Goal: Task Accomplishment & Management: Manage account settings

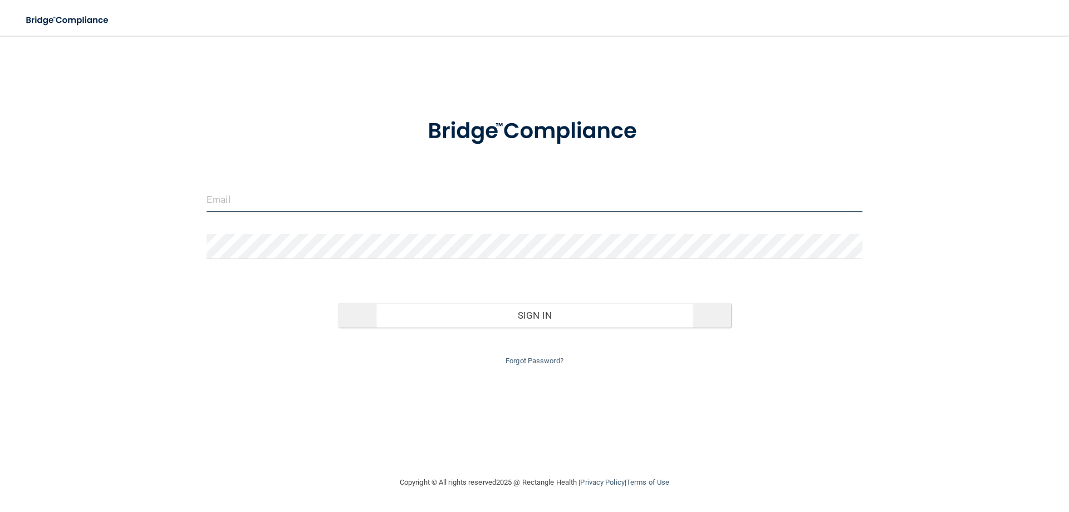
type input "[EMAIL_ADDRESS][DOMAIN_NAME]"
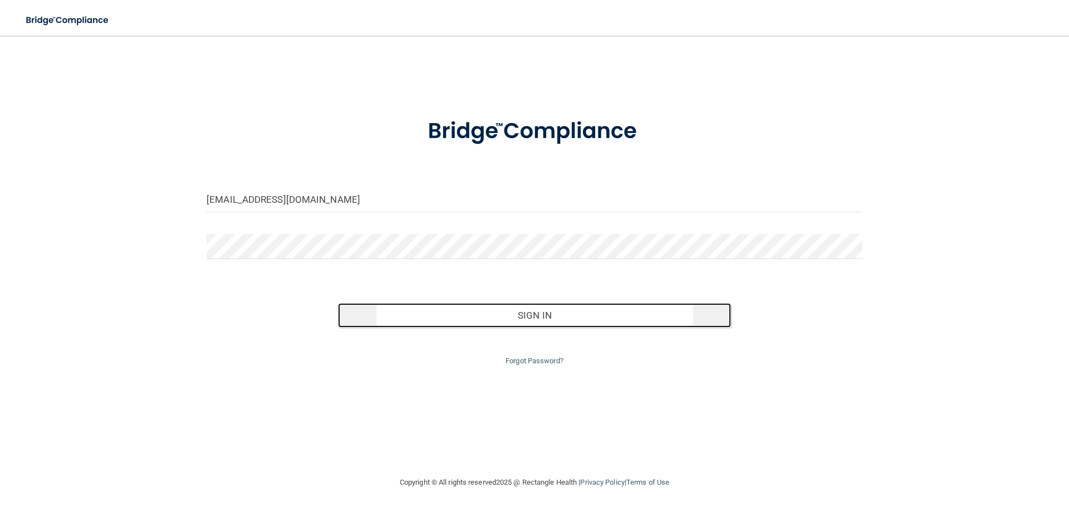
click at [522, 316] on button "Sign In" at bounding box center [535, 315] width 394 height 25
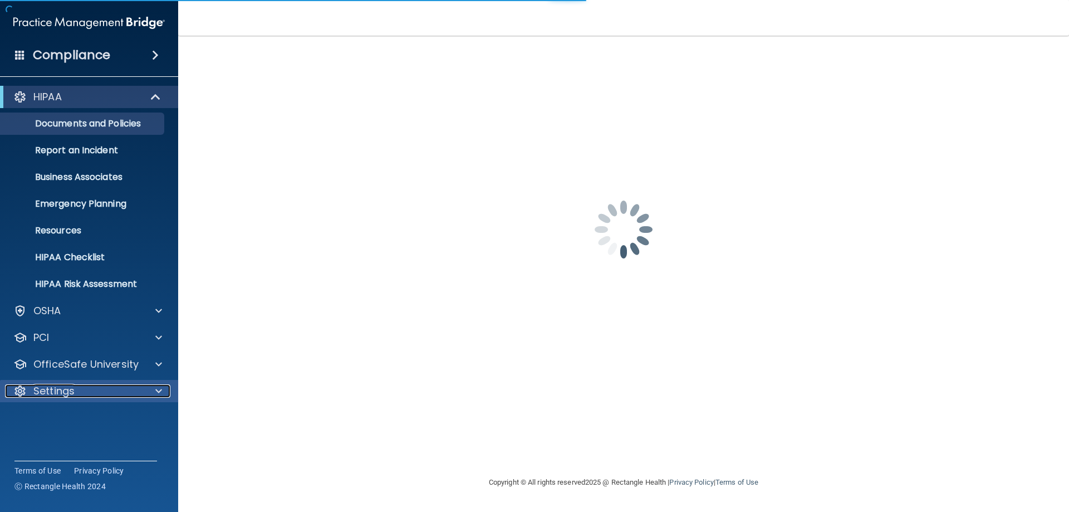
click at [60, 387] on p "Settings" at bounding box center [53, 390] width 41 height 13
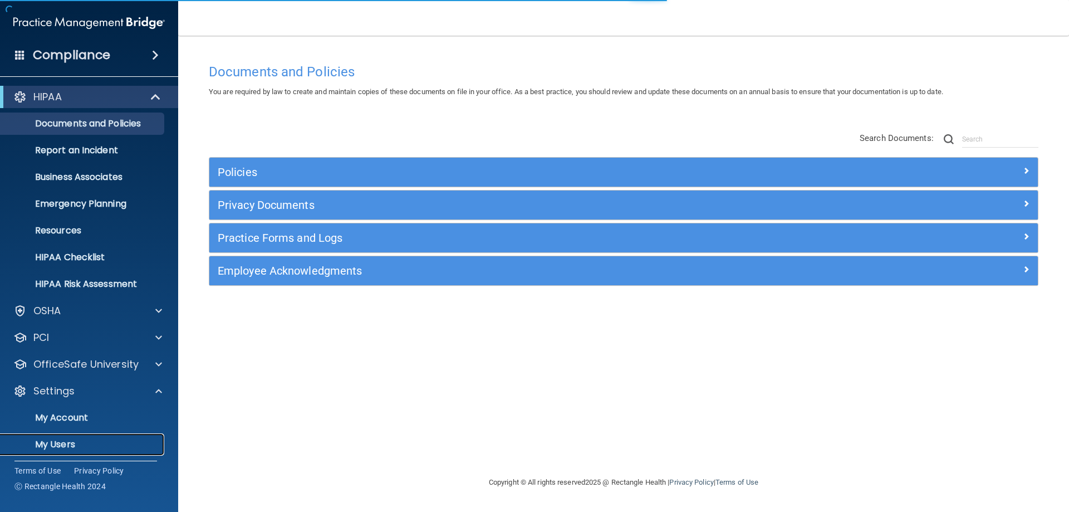
click at [60, 440] on p "My Users" at bounding box center [83, 444] width 152 height 11
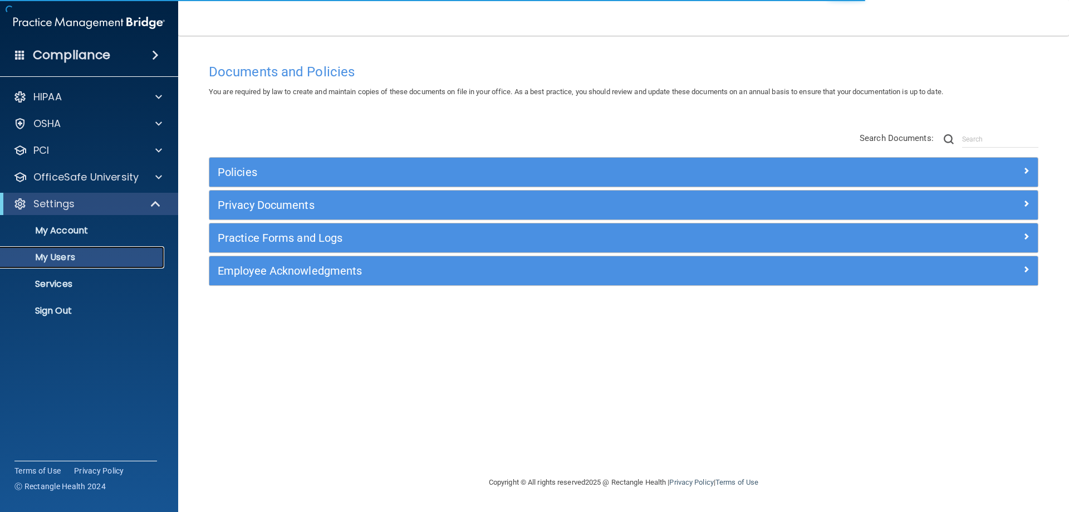
select select "20"
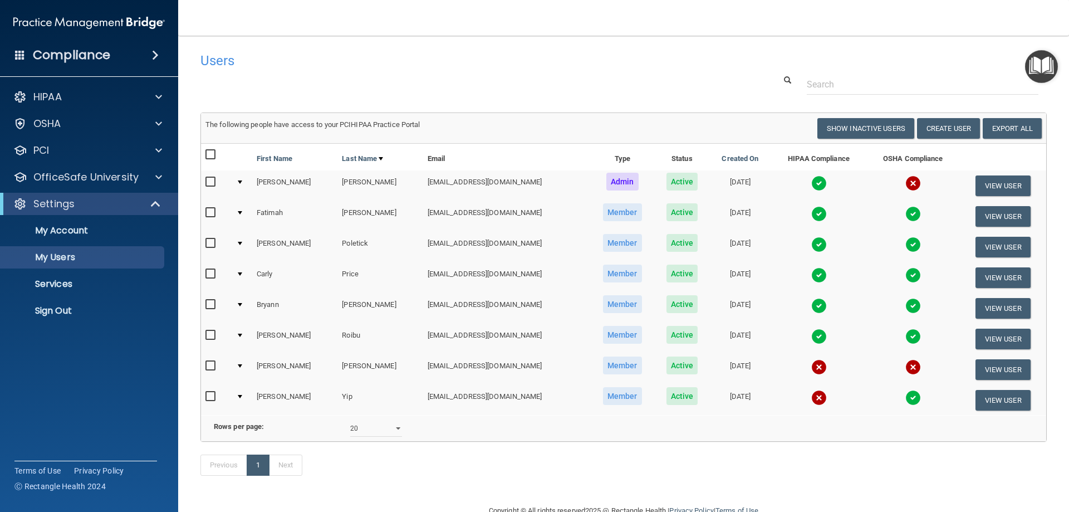
click at [211, 243] on input "checkbox" at bounding box center [212, 243] width 13 height 9
checkbox input "true"
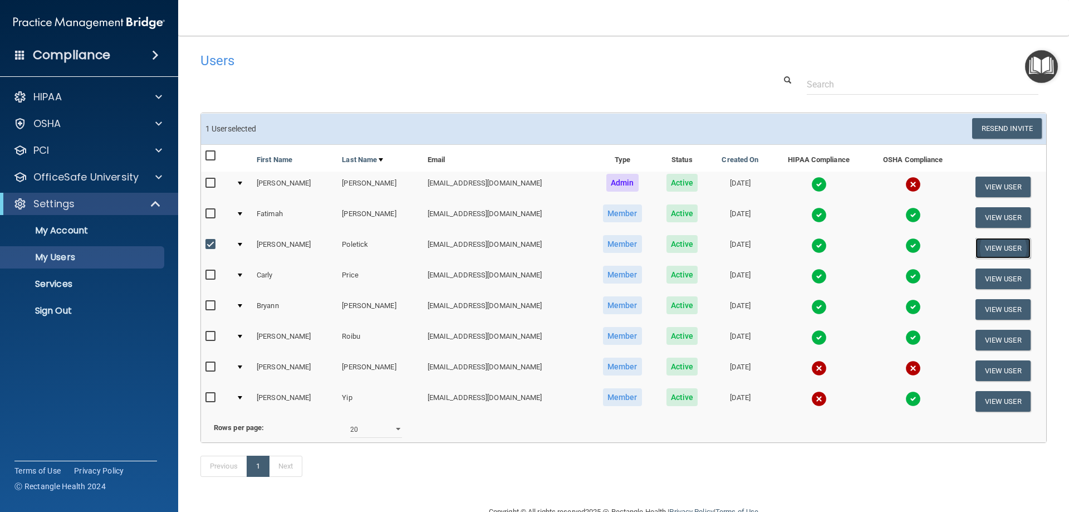
click at [990, 247] on button "View User" at bounding box center [1003, 248] width 55 height 21
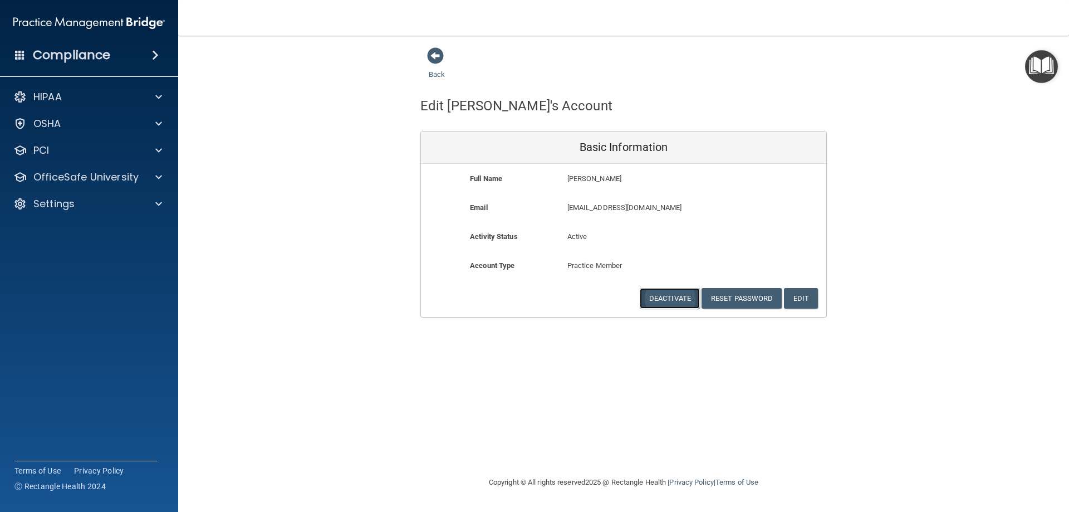
click at [684, 297] on button "Deactivate" at bounding box center [670, 298] width 60 height 21
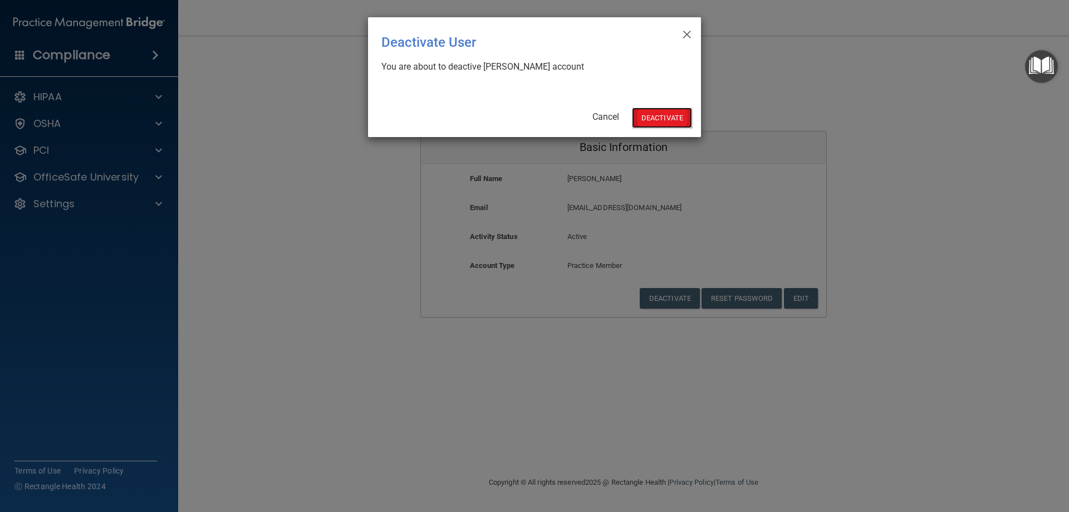
click at [649, 121] on button "Deactivate" at bounding box center [662, 117] width 60 height 21
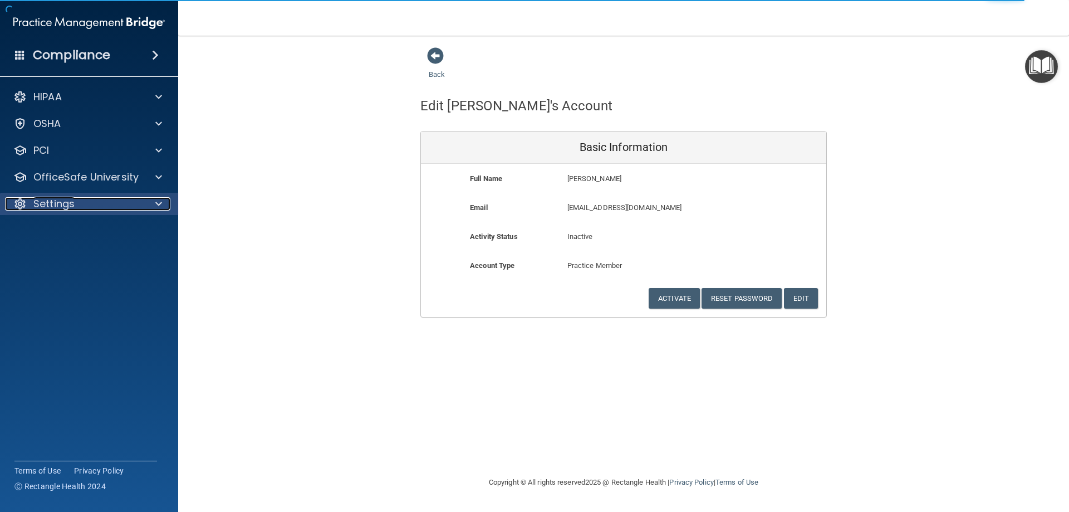
click at [91, 203] on div "Settings" at bounding box center [74, 203] width 138 height 13
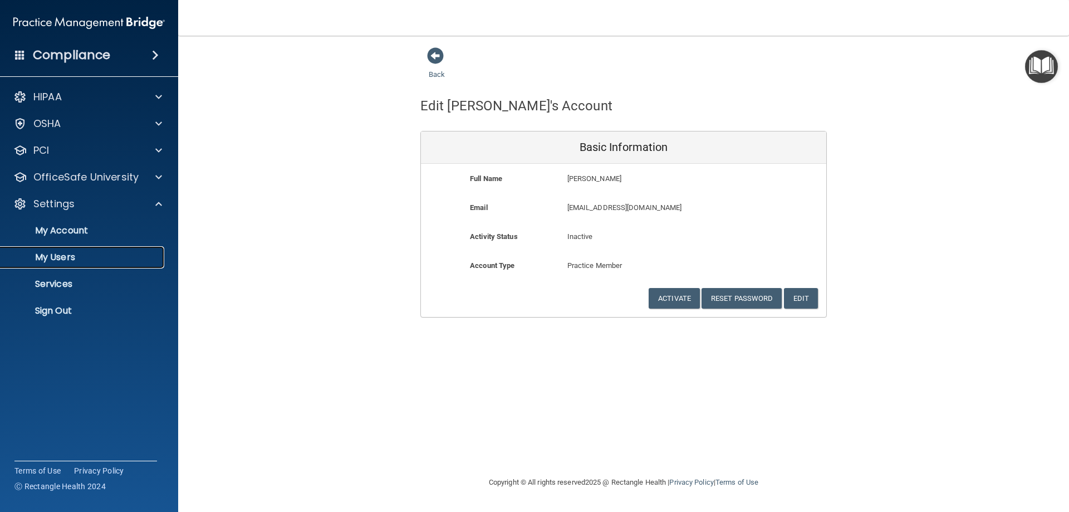
click at [71, 263] on p "My Users" at bounding box center [83, 257] width 152 height 11
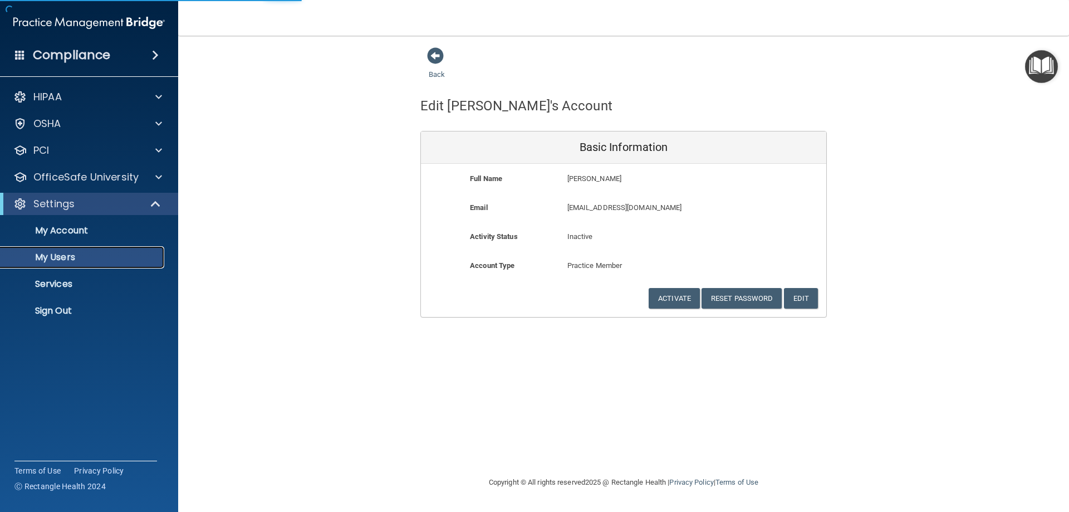
select select "20"
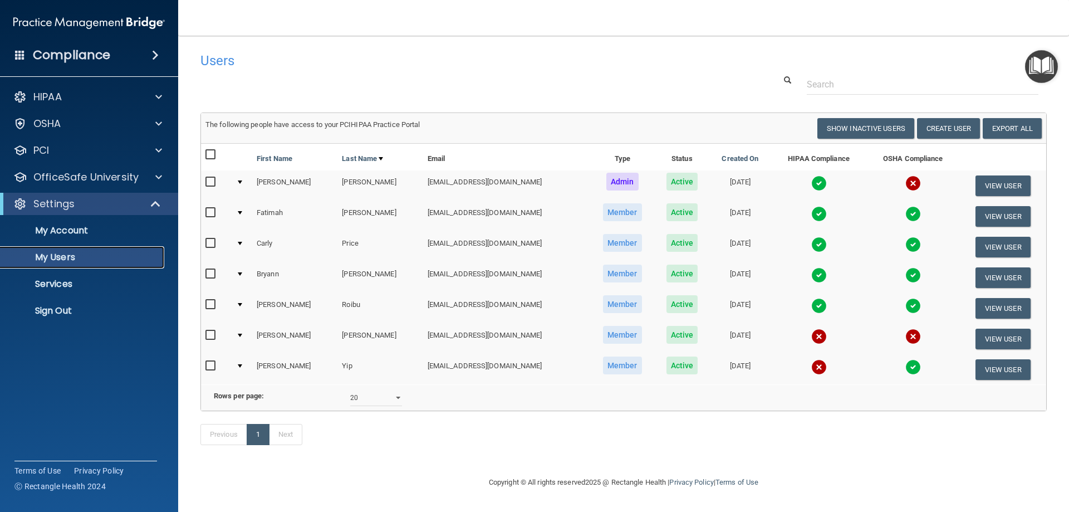
scroll to position [12, 0]
click at [938, 118] on button "Create User" at bounding box center [948, 128] width 63 height 21
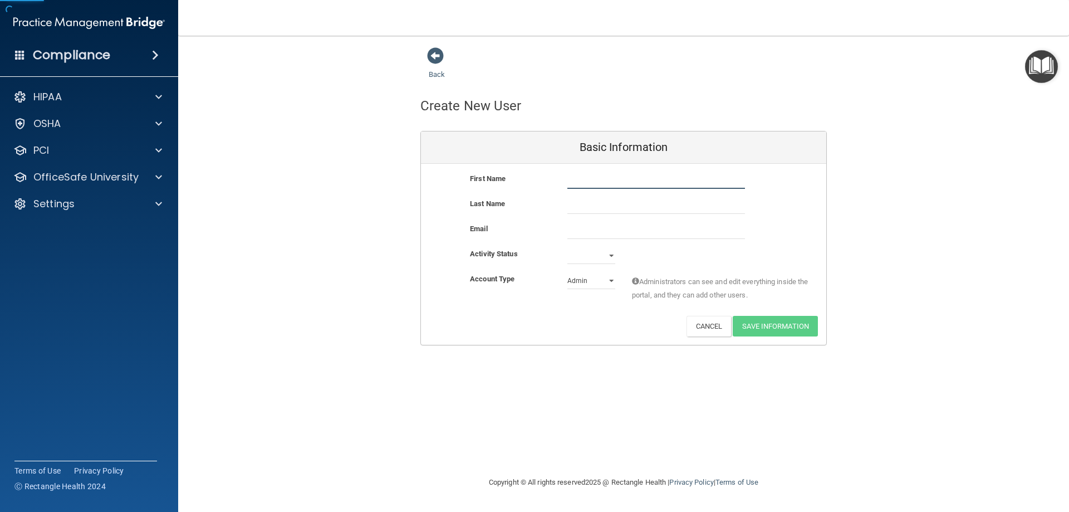
click at [657, 180] on input "text" at bounding box center [657, 180] width 178 height 17
type input "[PERSON_NAME]"
paste input "[EMAIL_ADDRESS][DOMAIN_NAME]"
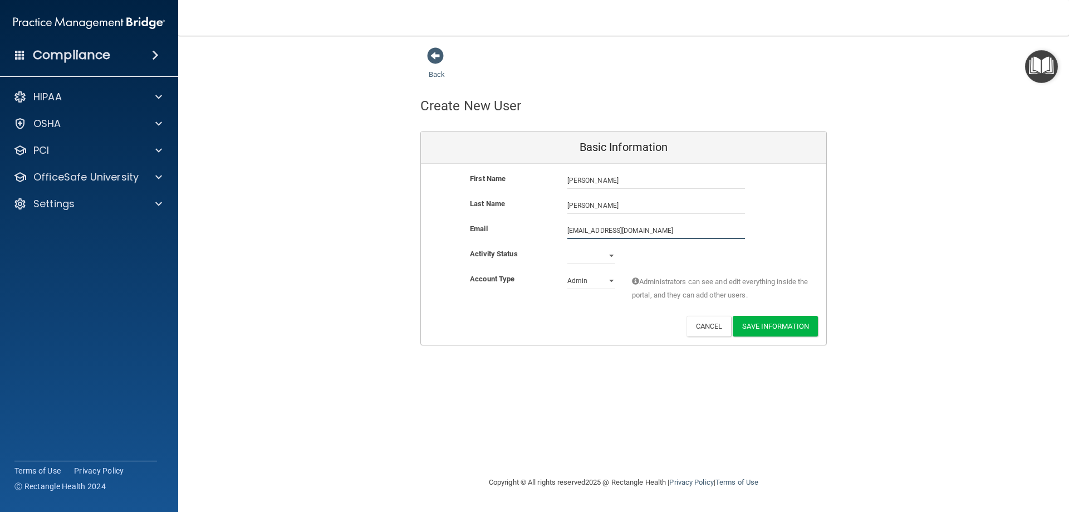
type input "[EMAIL_ADDRESS][DOMAIN_NAME]"
click at [608, 258] on select "Active Inactive" at bounding box center [592, 258] width 48 height 17
select select "active"
click at [568, 247] on select "Active Inactive" at bounding box center [592, 255] width 48 height 17
click at [601, 277] on select "Admin Member" at bounding box center [592, 280] width 48 height 17
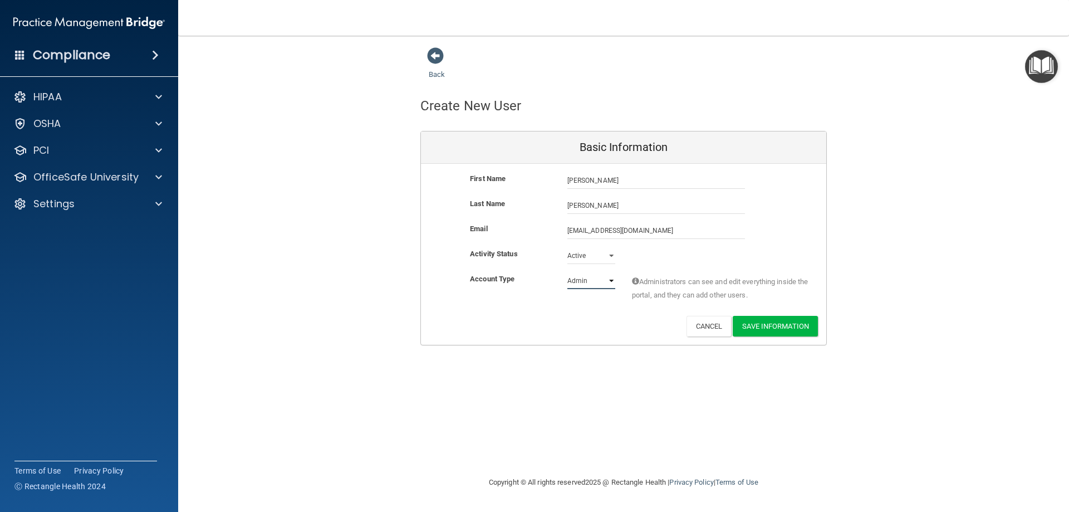
select select "practice_member"
click at [568, 272] on select "Admin Member" at bounding box center [592, 280] width 48 height 17
click at [793, 326] on button "Save Information" at bounding box center [775, 326] width 85 height 21
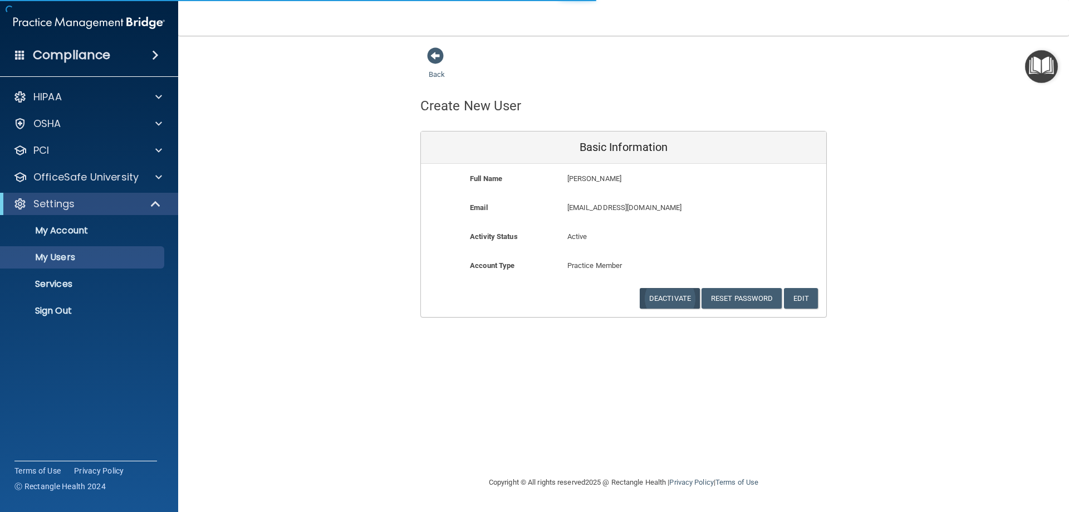
select select "20"
